Goal: Use online tool/utility: Utilize a website feature to perform a specific function

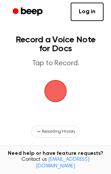
click at [63, 95] on span "button" at bounding box center [55, 91] width 41 height 41
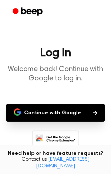
click at [55, 116] on button "Continue with Google" at bounding box center [55, 113] width 98 height 18
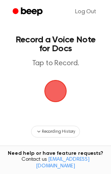
click at [58, 99] on span "button" at bounding box center [55, 91] width 33 height 33
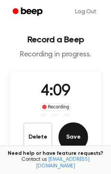
click at [72, 133] on button "Save" at bounding box center [73, 138] width 30 height 30
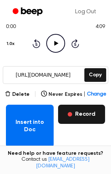
scroll to position [74, 0]
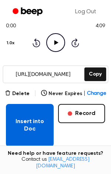
click at [33, 143] on button "Insert into Doc" at bounding box center [30, 125] width 48 height 43
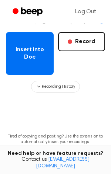
scroll to position [147, 0]
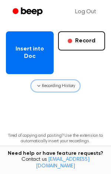
click at [43, 87] on span "Recording History" at bounding box center [58, 86] width 33 height 7
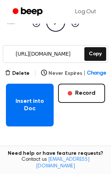
scroll to position [55, 0]
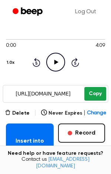
click at [88, 96] on button "Copy" at bounding box center [95, 94] width 22 height 14
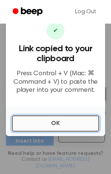
click at [70, 122] on button "OK" at bounding box center [55, 124] width 87 height 16
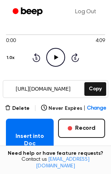
scroll to position [66, 0]
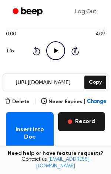
click at [69, 126] on button "Record" at bounding box center [81, 121] width 47 height 19
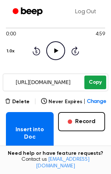
click at [89, 82] on button "Copy" at bounding box center [95, 83] width 22 height 14
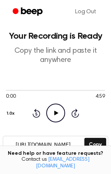
scroll to position [0, 0]
